Goal: Task Accomplishment & Management: Use online tool/utility

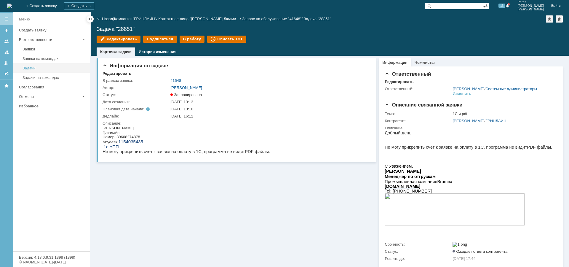
click at [44, 67] on div "Задачи" at bounding box center [55, 68] width 64 height 4
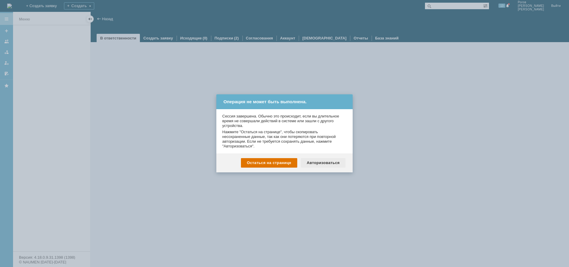
click at [323, 163] on div "Авторизоваться" at bounding box center [323, 162] width 45 height 9
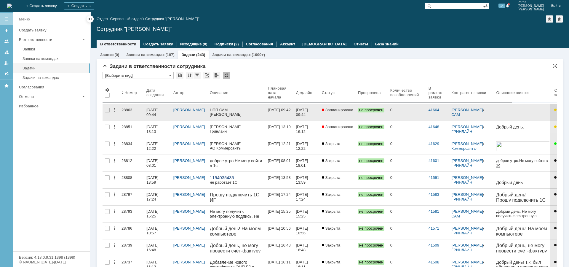
click at [125, 108] on div "28863" at bounding box center [131, 110] width 20 height 5
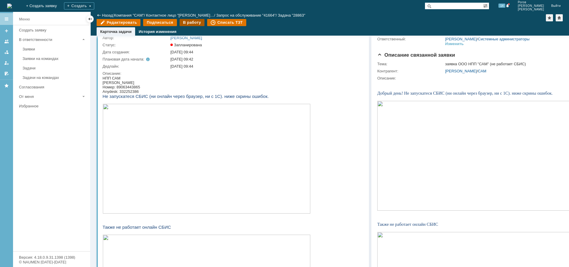
click at [182, 20] on div "В работу" at bounding box center [191, 22] width 25 height 7
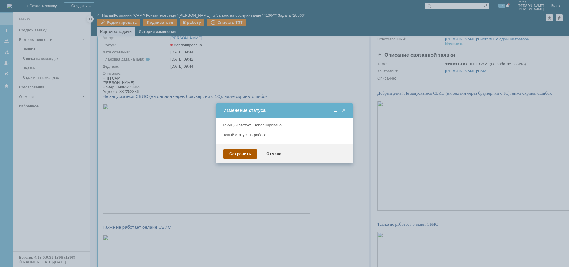
click at [243, 153] on div "Сохранить" at bounding box center [239, 153] width 33 height 9
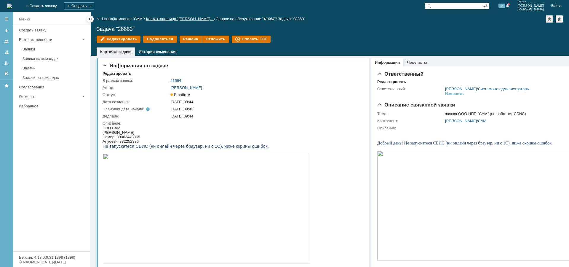
drag, startPoint x: 260, startPoint y: 6, endPoint x: 199, endPoint y: 19, distance: 62.3
click at [179, 11] on div "На домашнюю + Создать заявку Создать 14 [PERSON_NAME]" at bounding box center [284, 6] width 569 height 12
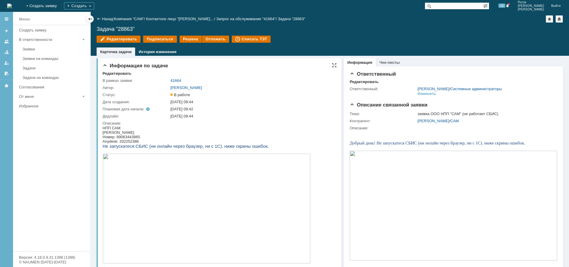
drag, startPoint x: 207, startPoint y: 115, endPoint x: 113, endPoint y: 89, distance: 97.0
click at [104, 88] on tbody "В рамках заявки: 41664 Автор: [PERSON_NAME]: В работе Дата создания: [DATE] 09:…" at bounding box center [218, 246] width 232 height 339
